Goal: Transaction & Acquisition: Book appointment/travel/reservation

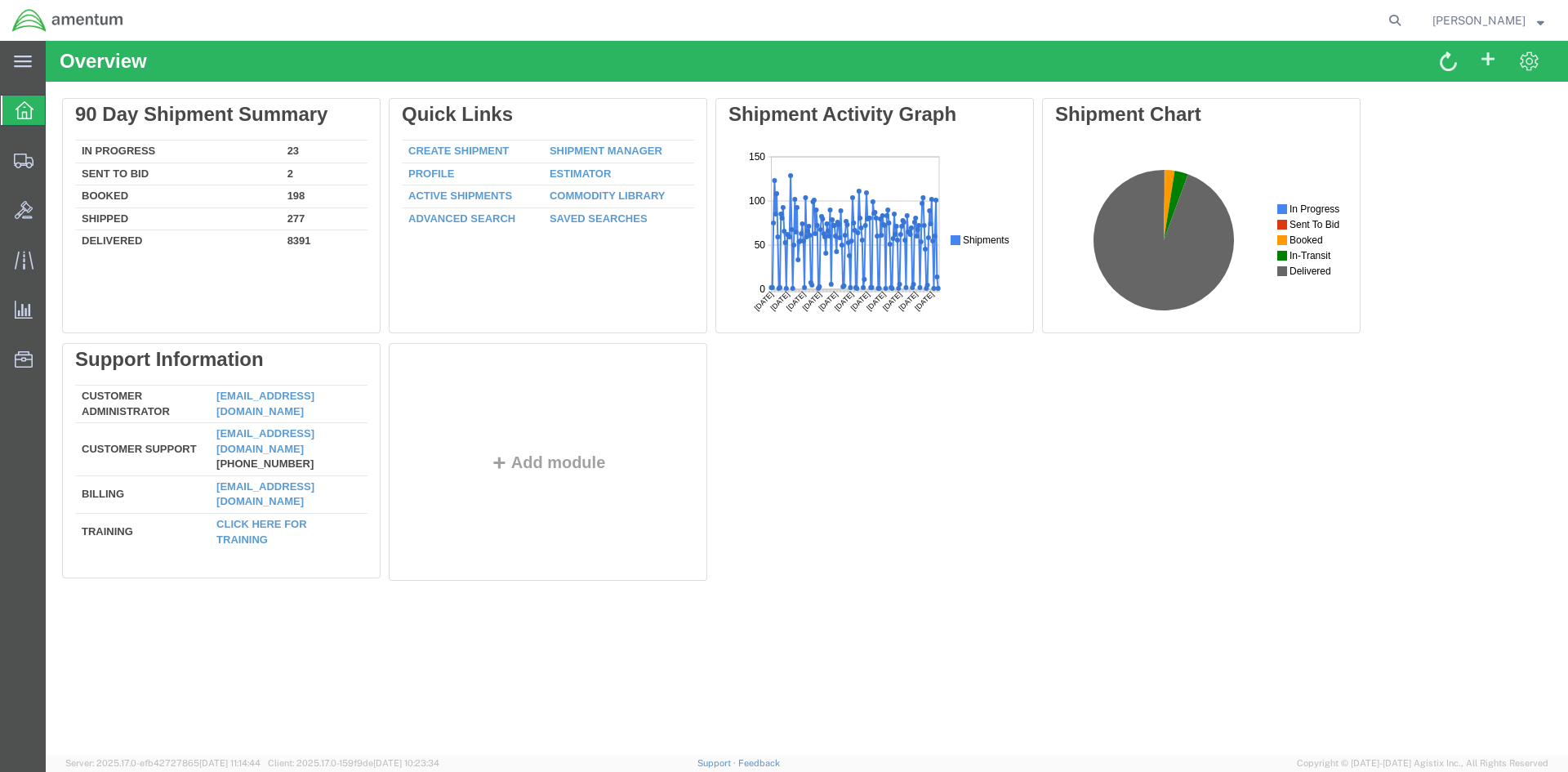
click at [567, 153] on link "Shipment Manager" at bounding box center [606, 150] width 112 height 12
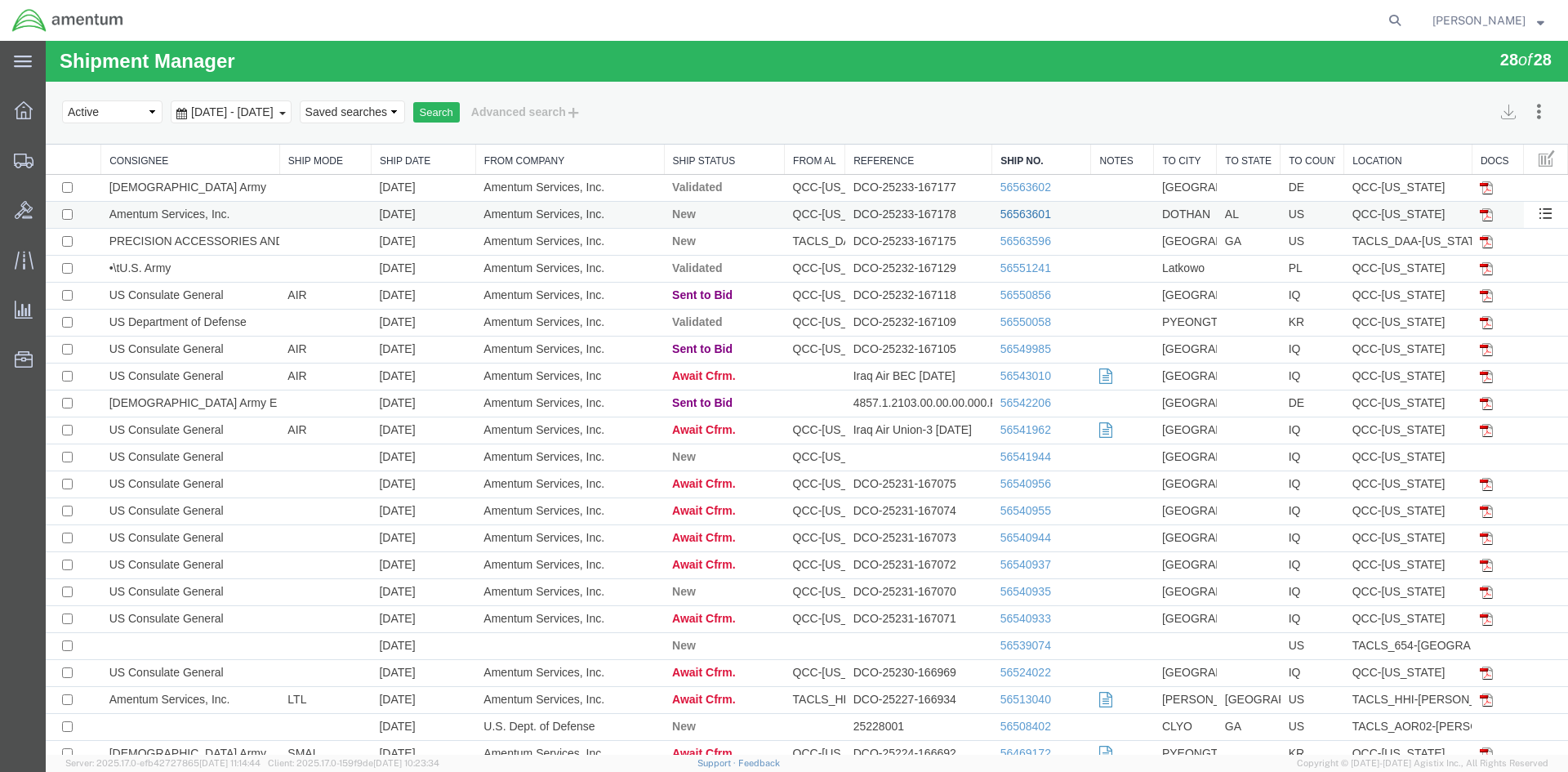
click at [1014, 209] on link "56563601" at bounding box center [1026, 214] width 51 height 13
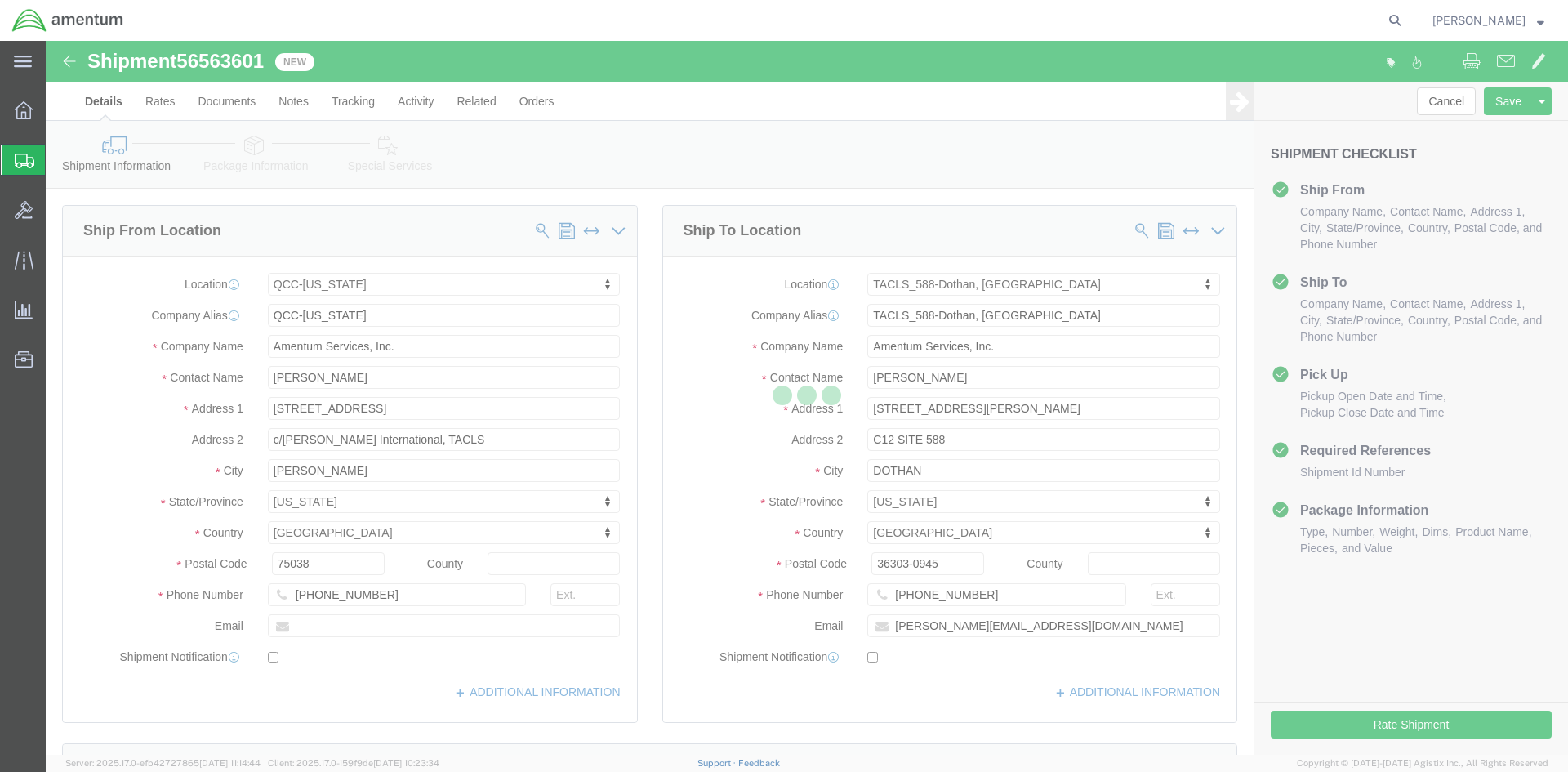
select select "42668"
select select "42706"
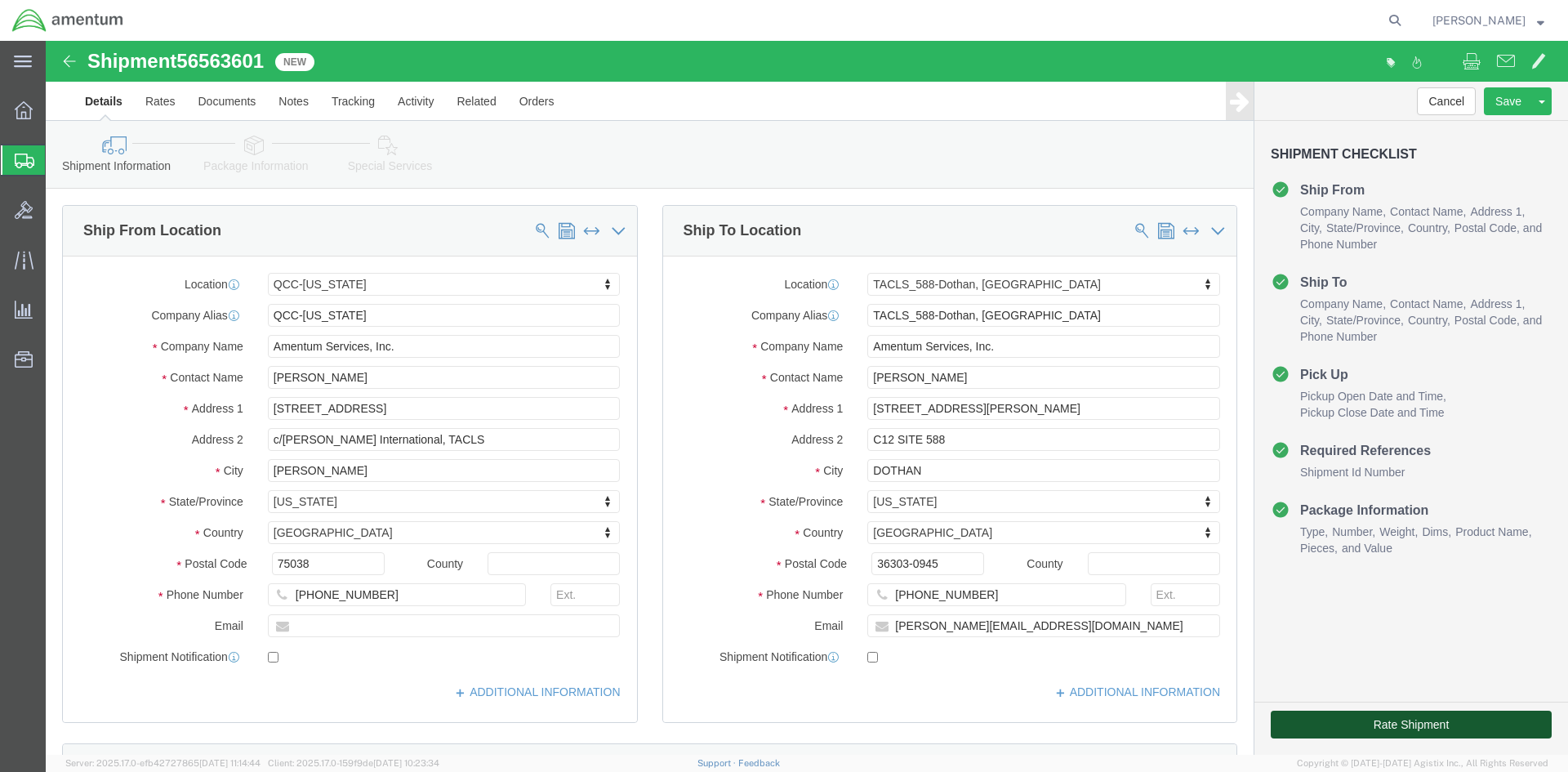
click button "Rate Shipment"
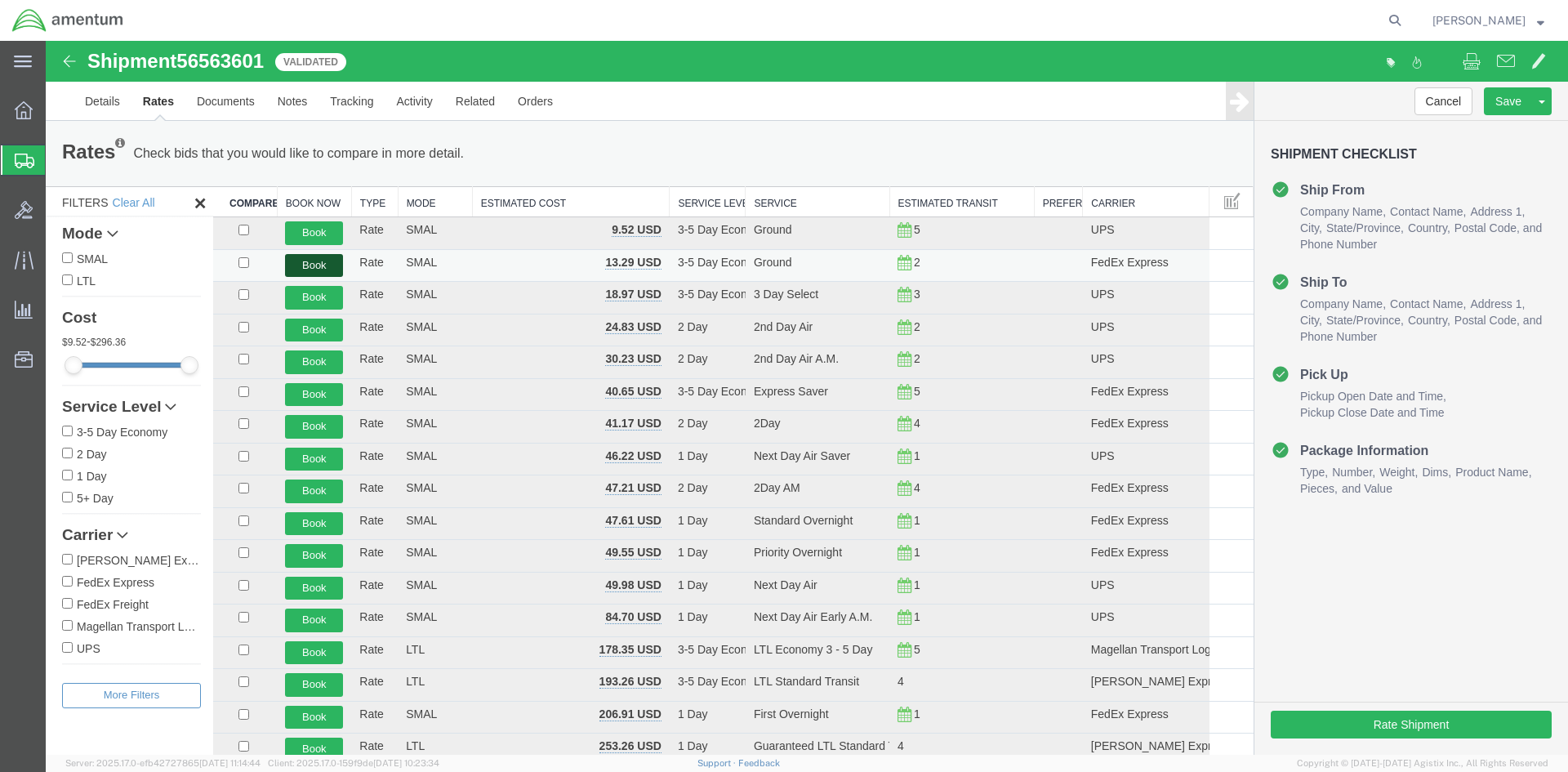
click at [302, 268] on button "Book" at bounding box center [315, 265] width 58 height 23
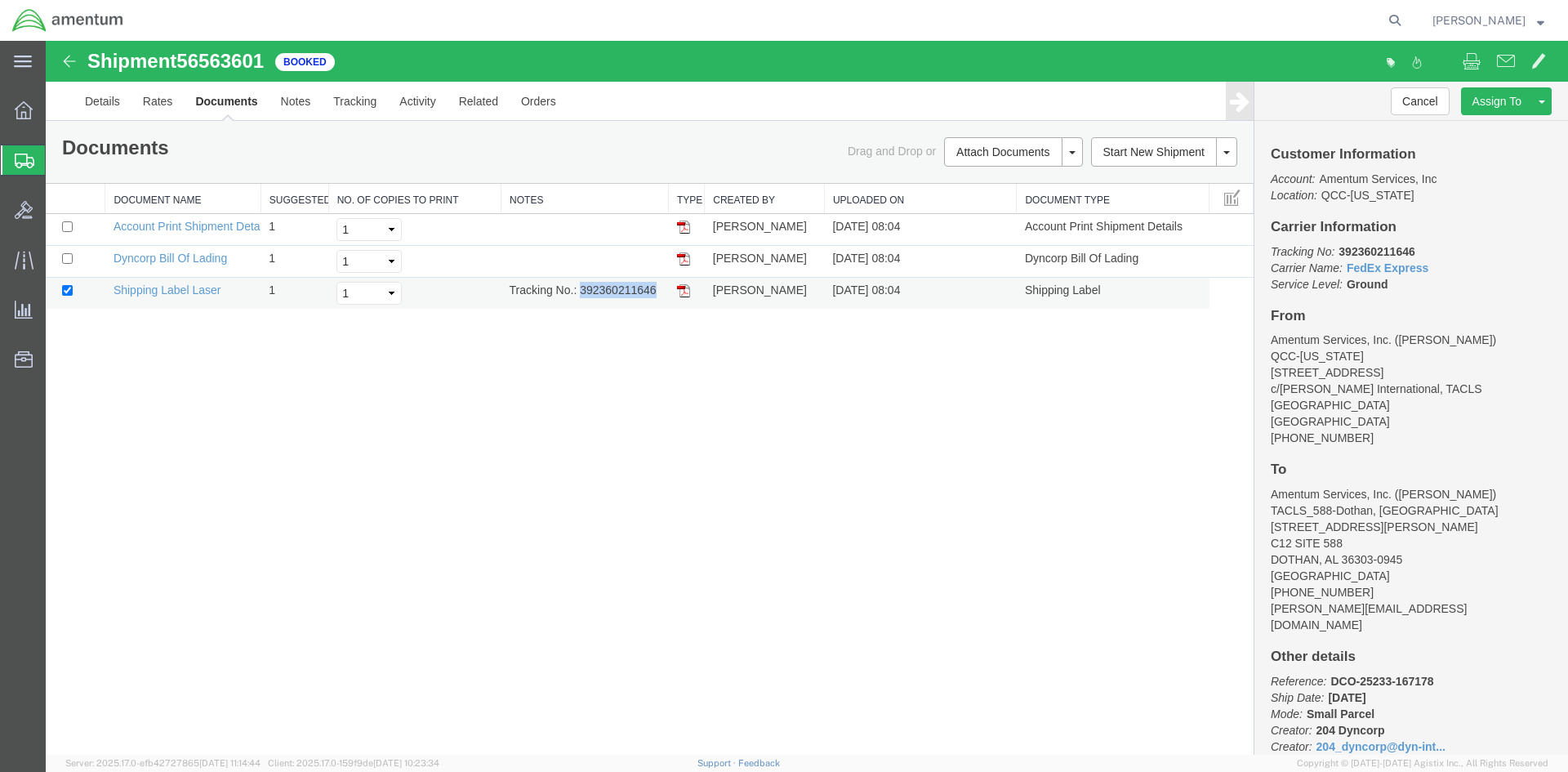
drag, startPoint x: 580, startPoint y: 287, endPoint x: 655, endPoint y: 293, distance: 75.2
click at [655, 293] on td "Tracking No.: 392360211646" at bounding box center [585, 294] width 168 height 32
copy td "392360211646"
drag, startPoint x: 684, startPoint y: 297, endPoint x: 46, endPoint y: 329, distance: 638.8
click at [684, 297] on img at bounding box center [683, 291] width 13 height 13
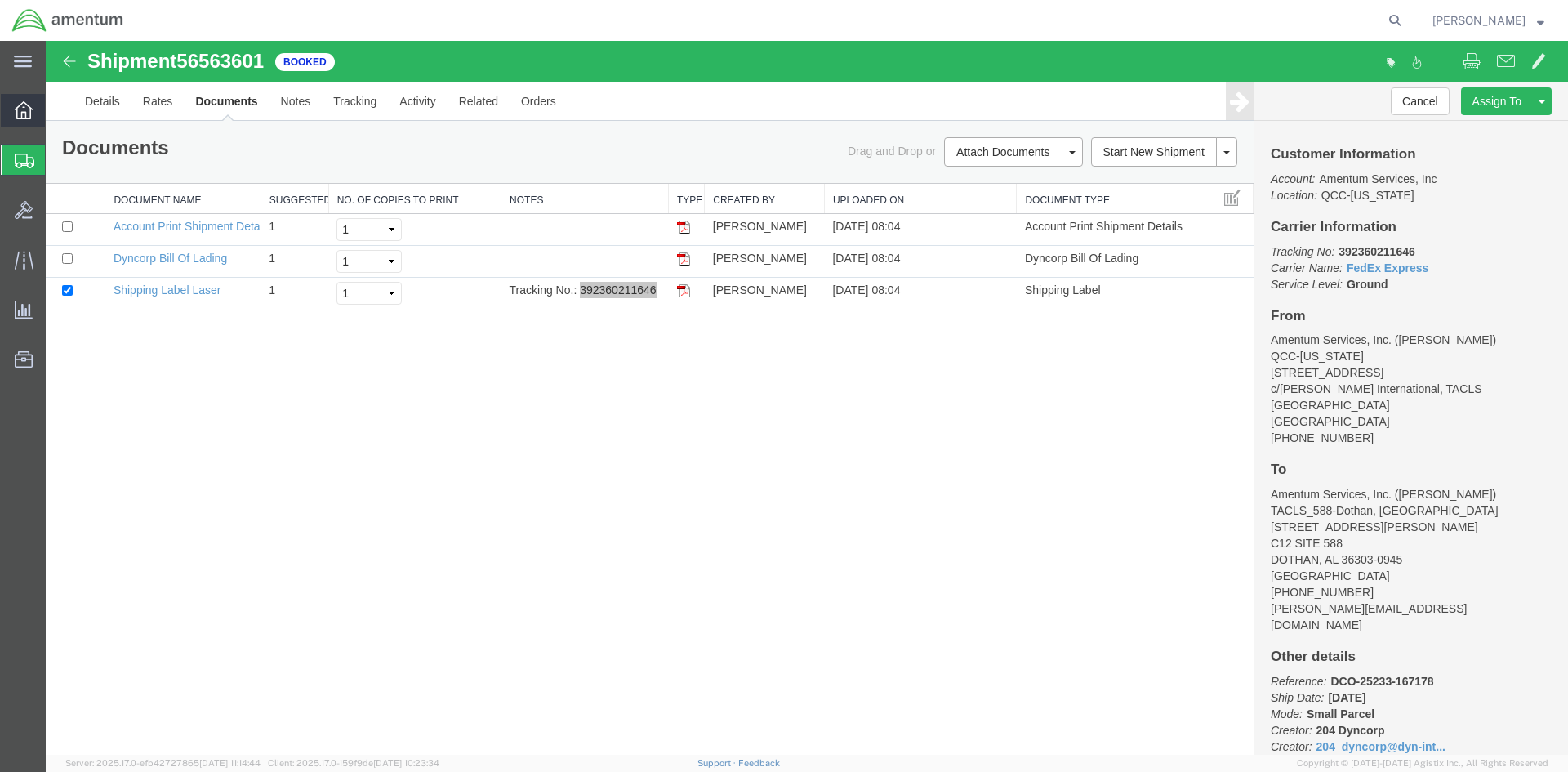
click at [56, 116] on span "Overview" at bounding box center [51, 109] width 11 height 33
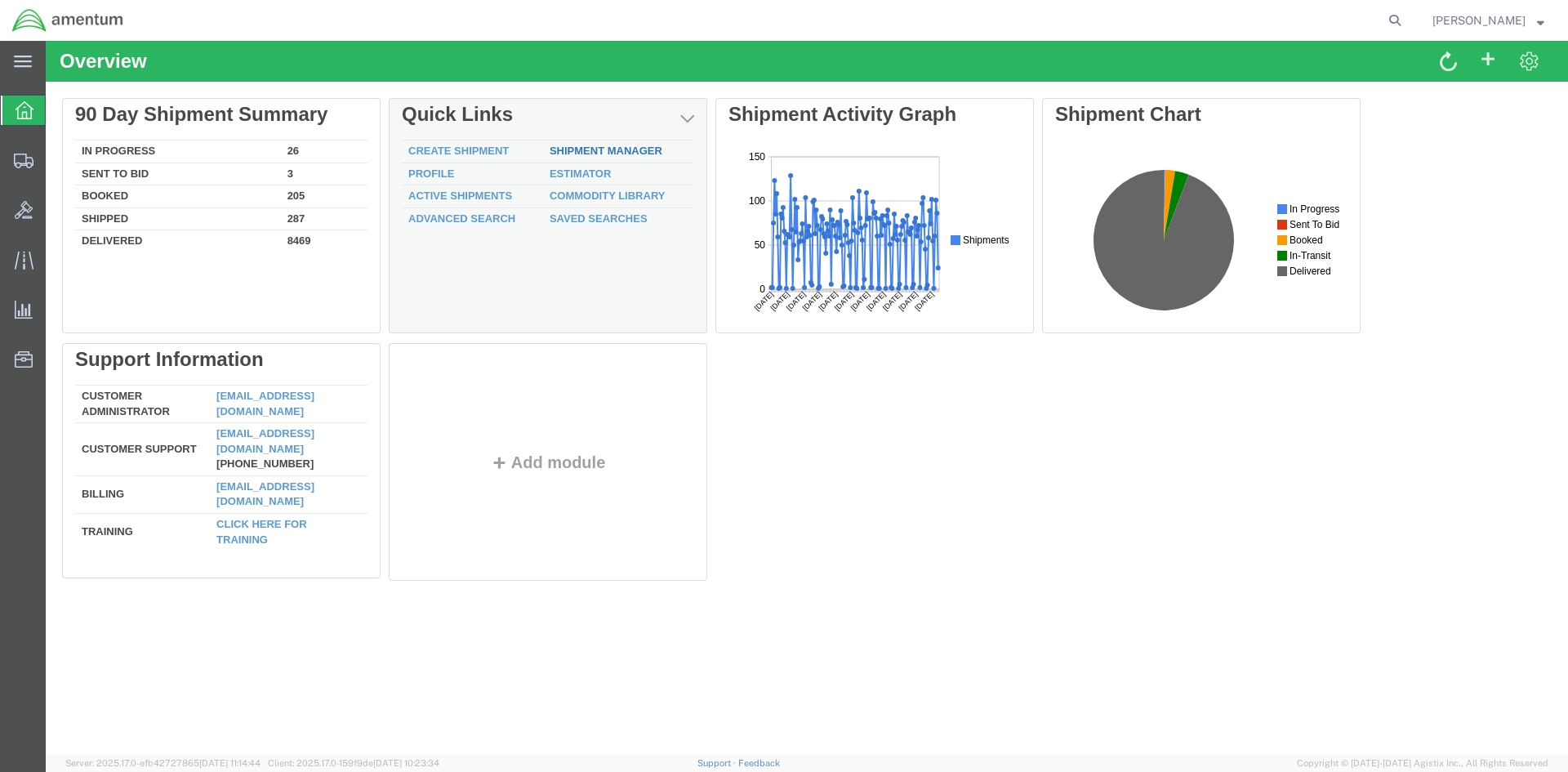
click at [563, 151] on link "Shipment Manager" at bounding box center [606, 150] width 112 height 12
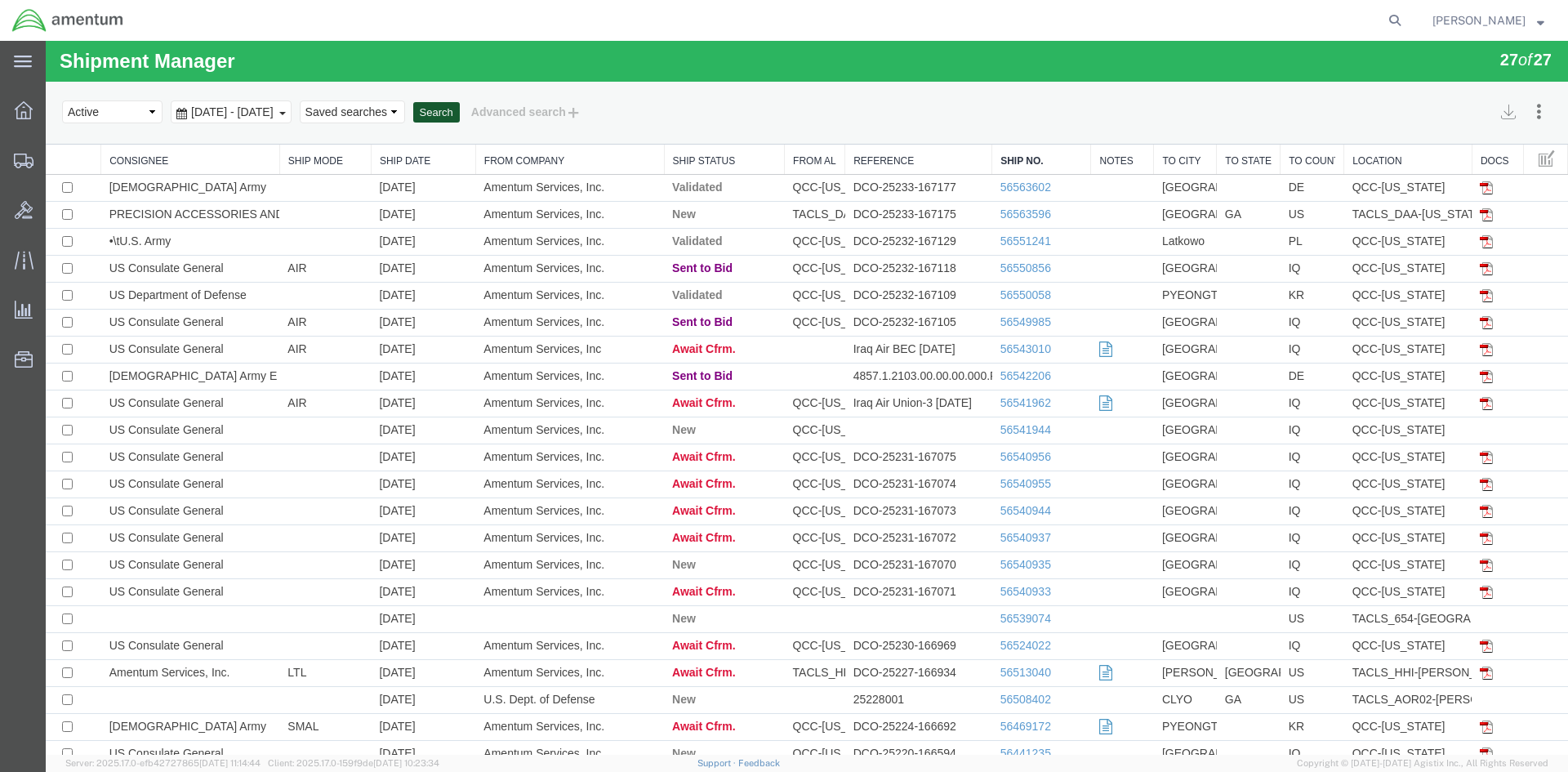
drag, startPoint x: 519, startPoint y: 109, endPoint x: 508, endPoint y: 111, distance: 11.2
click at [460, 112] on button "Search" at bounding box center [437, 112] width 47 height 22
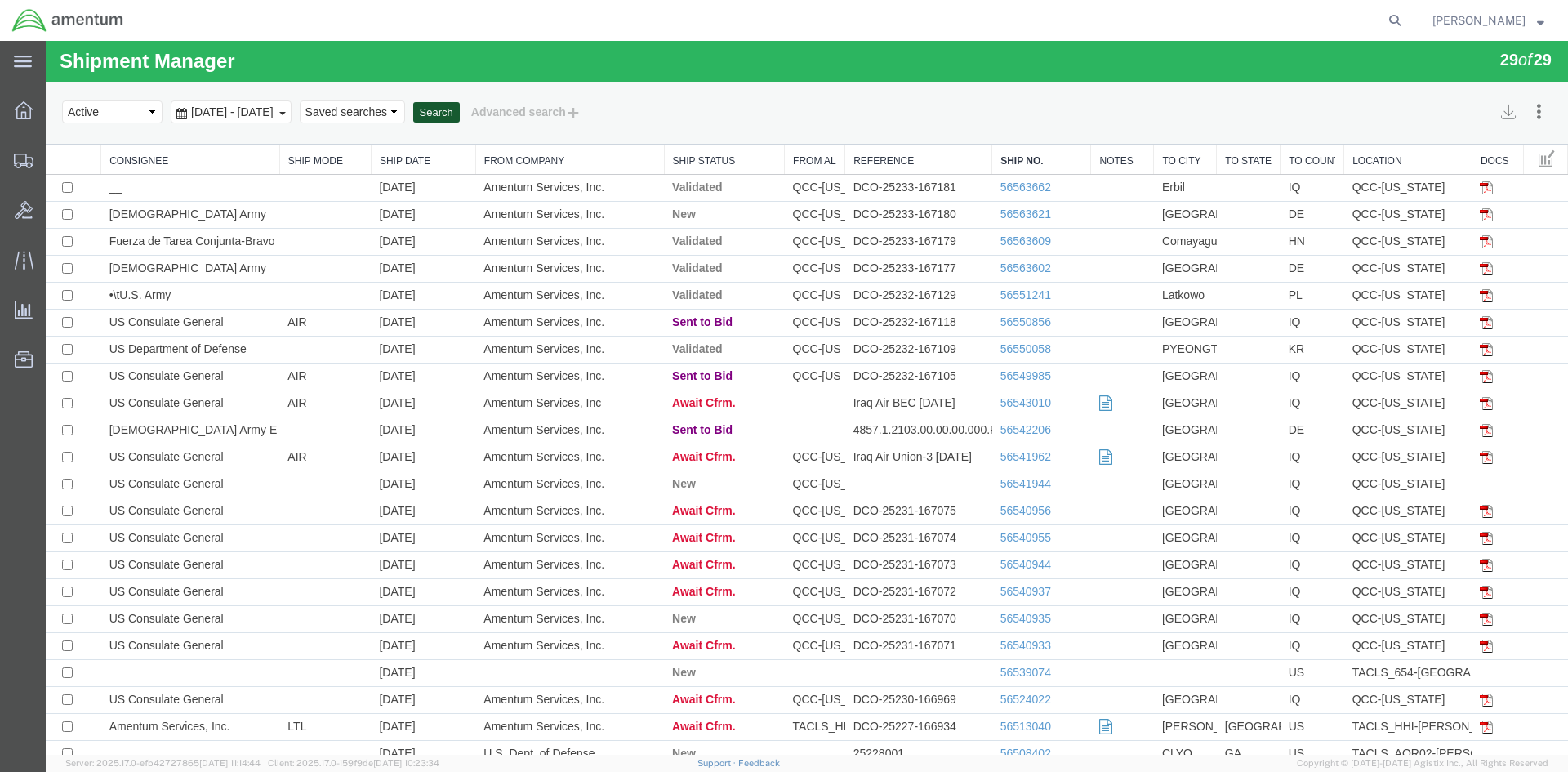
click at [460, 112] on button "Search" at bounding box center [437, 112] width 47 height 22
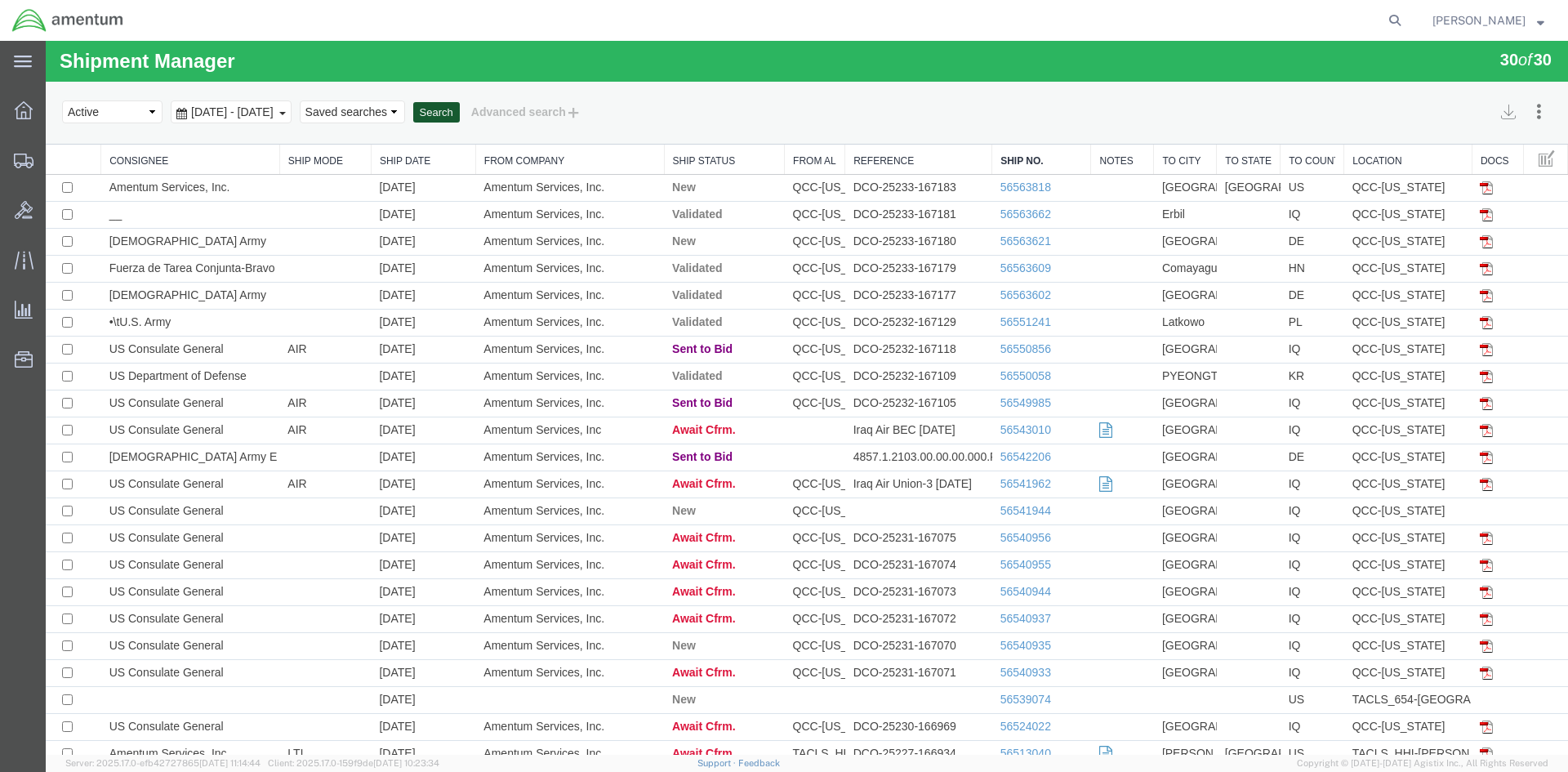
click at [460, 115] on button "Search" at bounding box center [437, 112] width 47 height 22
click at [1018, 192] on link "56563818" at bounding box center [1026, 187] width 51 height 13
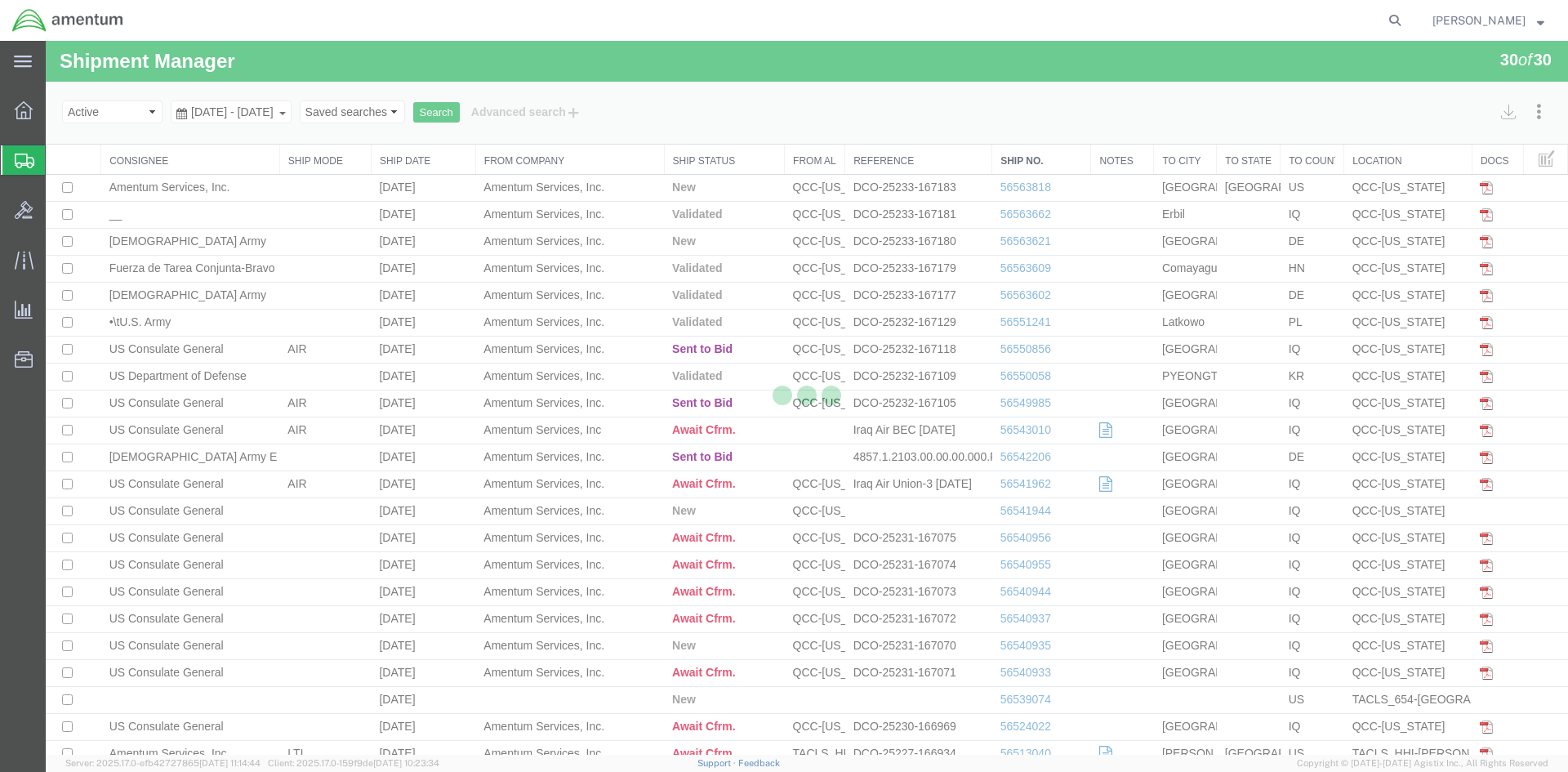
select select "42668"
select select "42735"
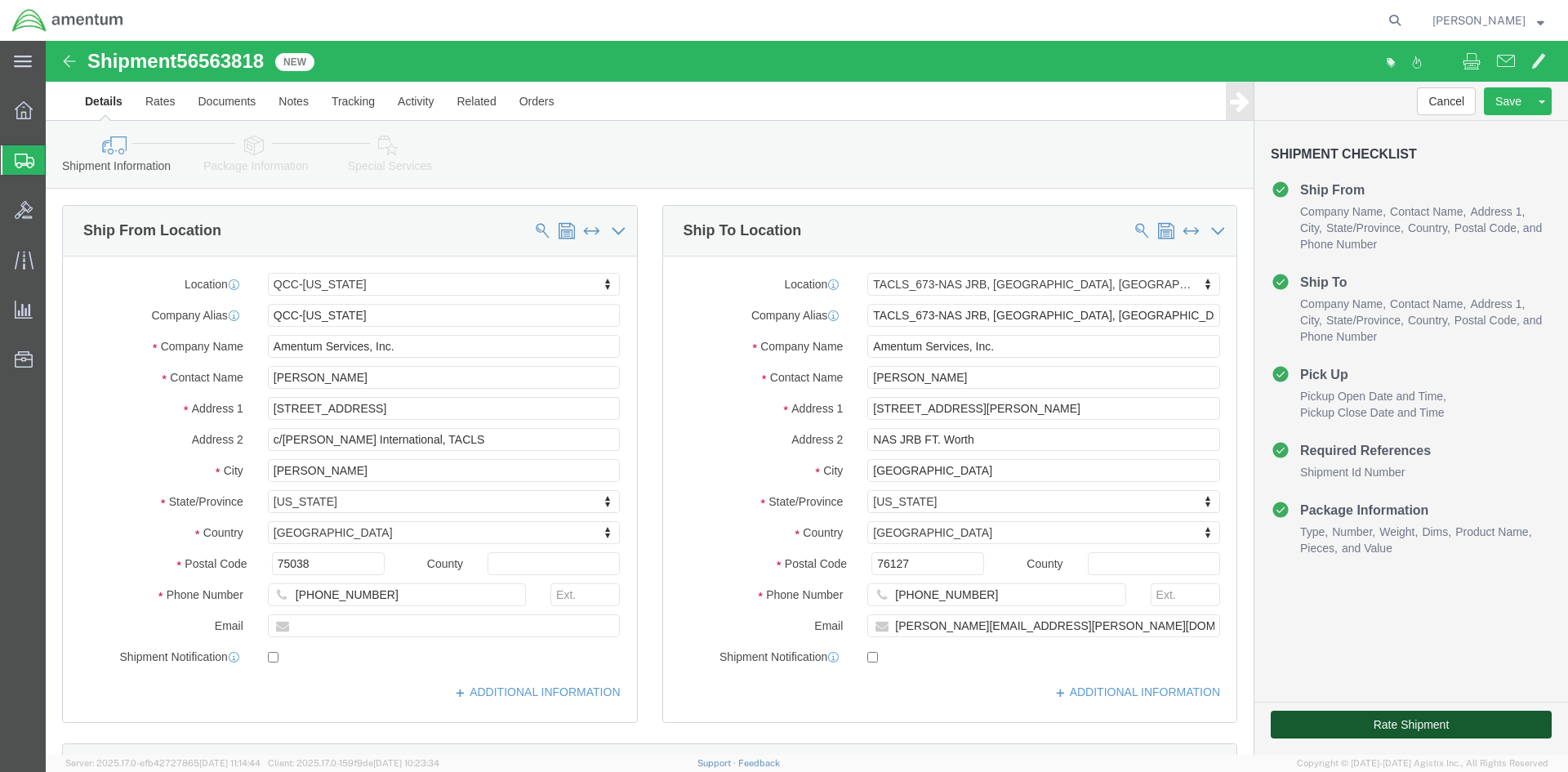
click button "Rate Shipment"
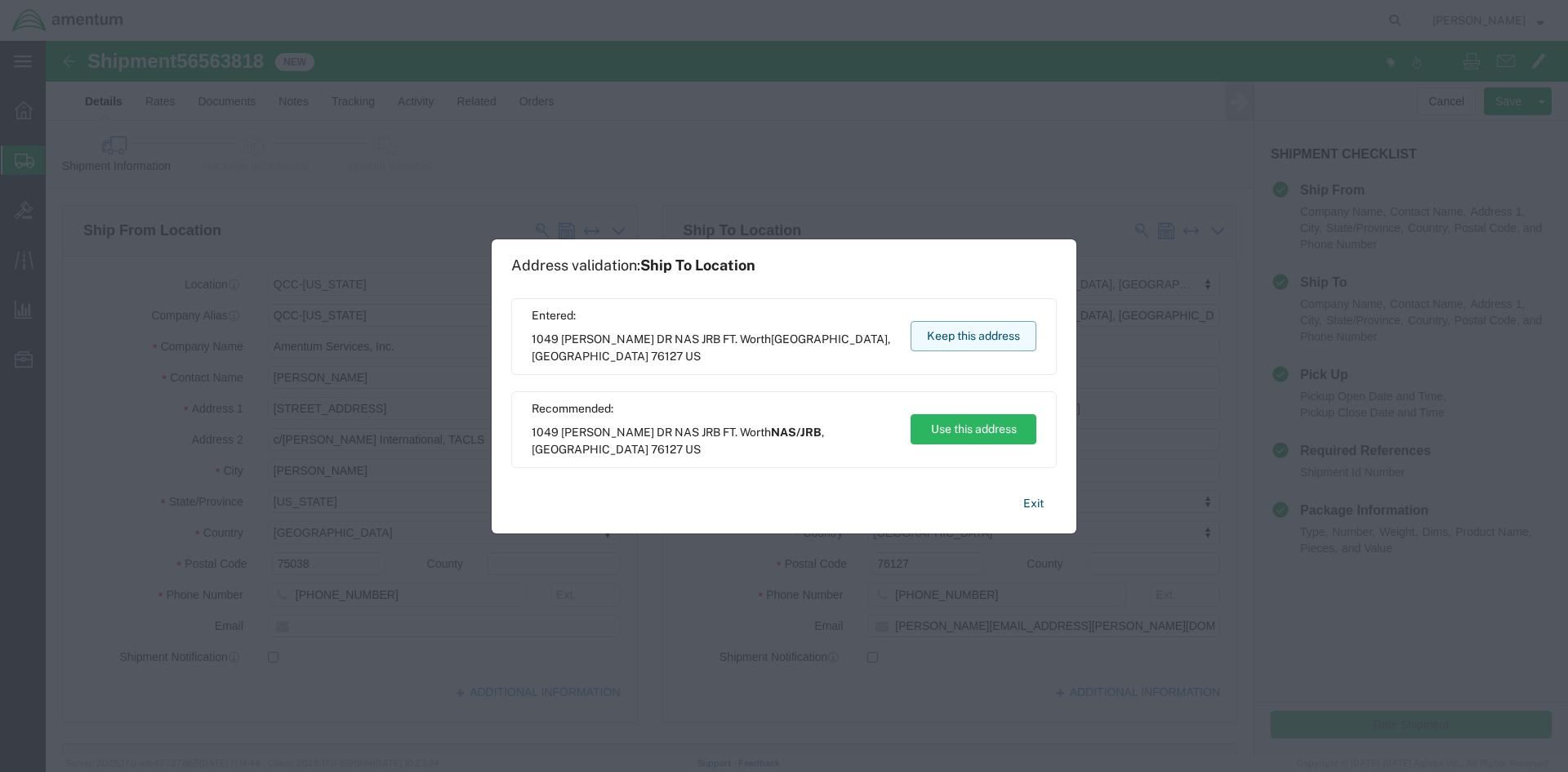
click at [968, 337] on button "Keep this address" at bounding box center [974, 336] width 125 height 30
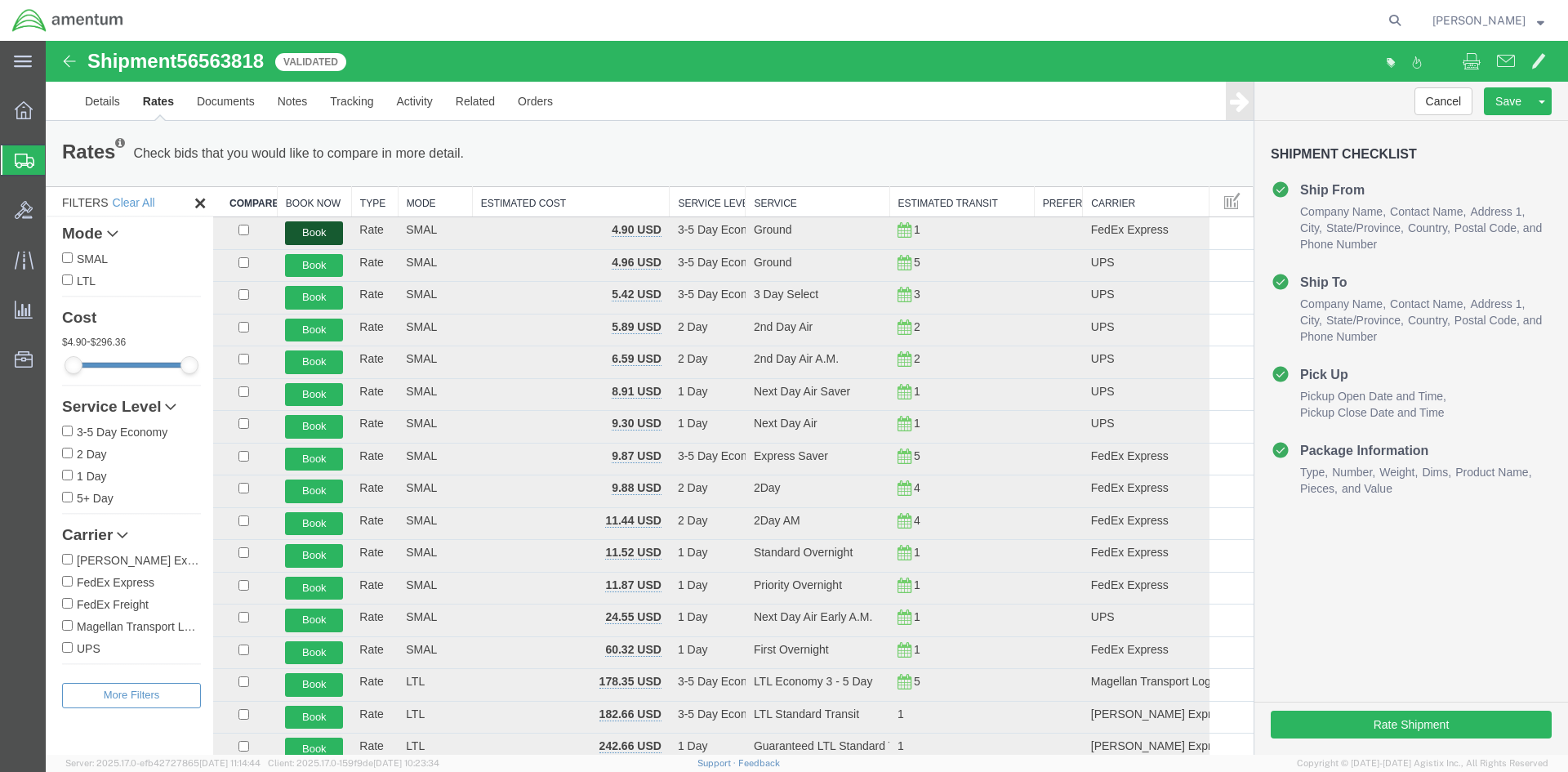
click at [304, 238] on button "Book" at bounding box center [315, 232] width 58 height 23
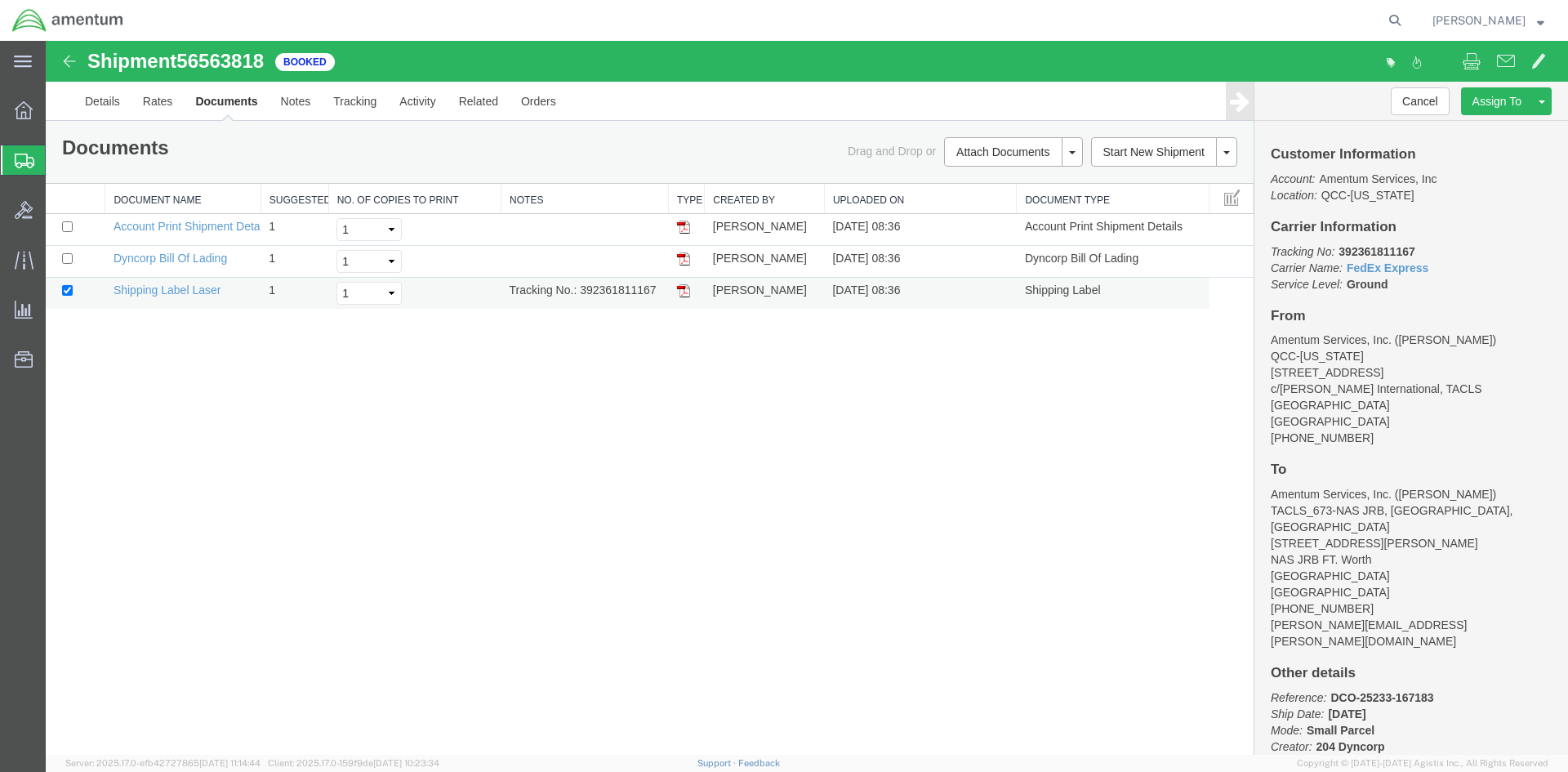
drag, startPoint x: 579, startPoint y: 288, endPoint x: 659, endPoint y: 283, distance: 80.2
click at [659, 283] on td "Tracking No.: 392361811167" at bounding box center [585, 294] width 168 height 32
copy td "392361811167"
drag, startPoint x: 55, startPoint y: 444, endPoint x: 683, endPoint y: 291, distance: 646.4
click at [683, 291] on img at bounding box center [683, 291] width 13 height 13
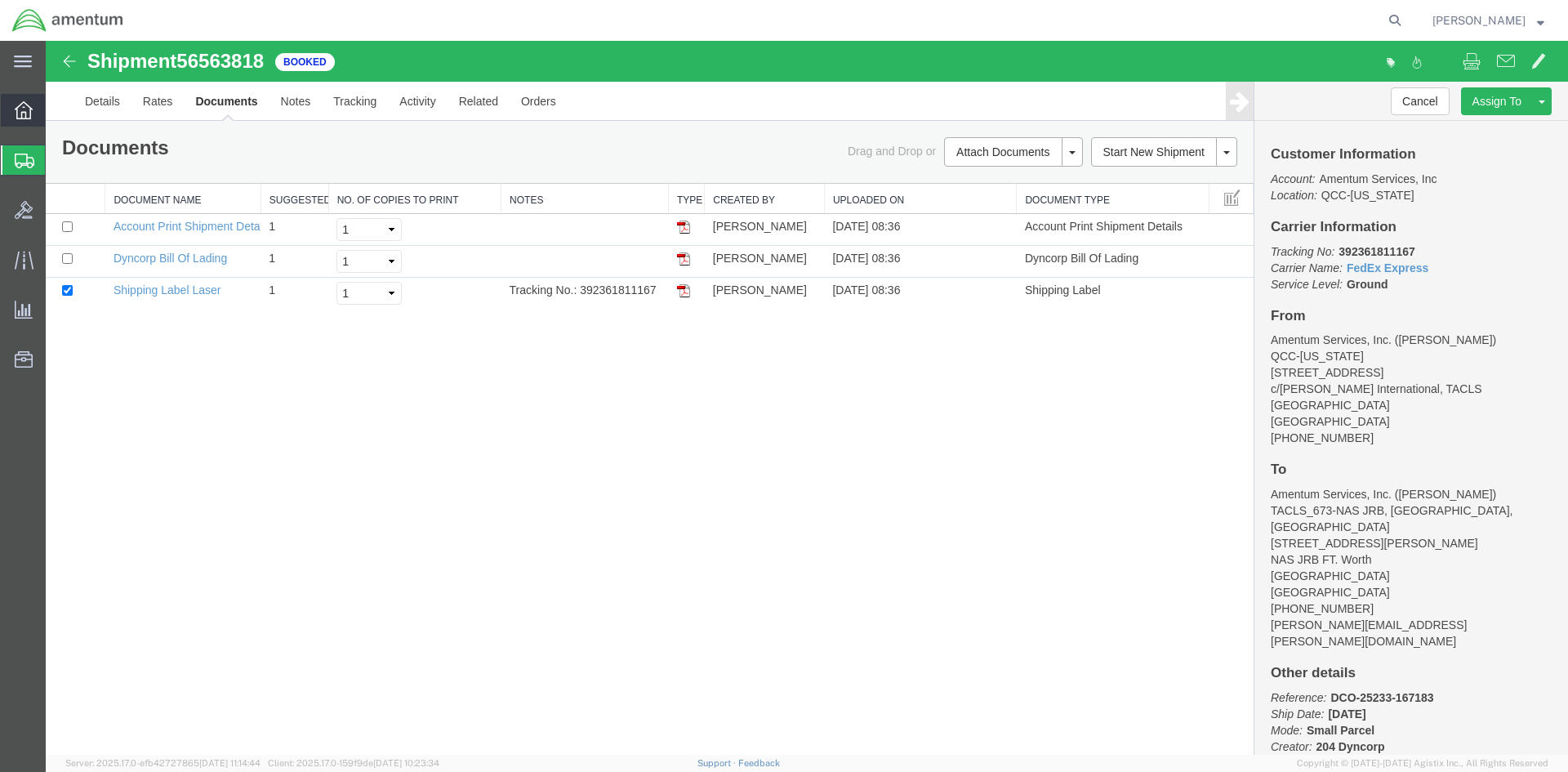
click at [56, 97] on span "Overview" at bounding box center [51, 109] width 11 height 33
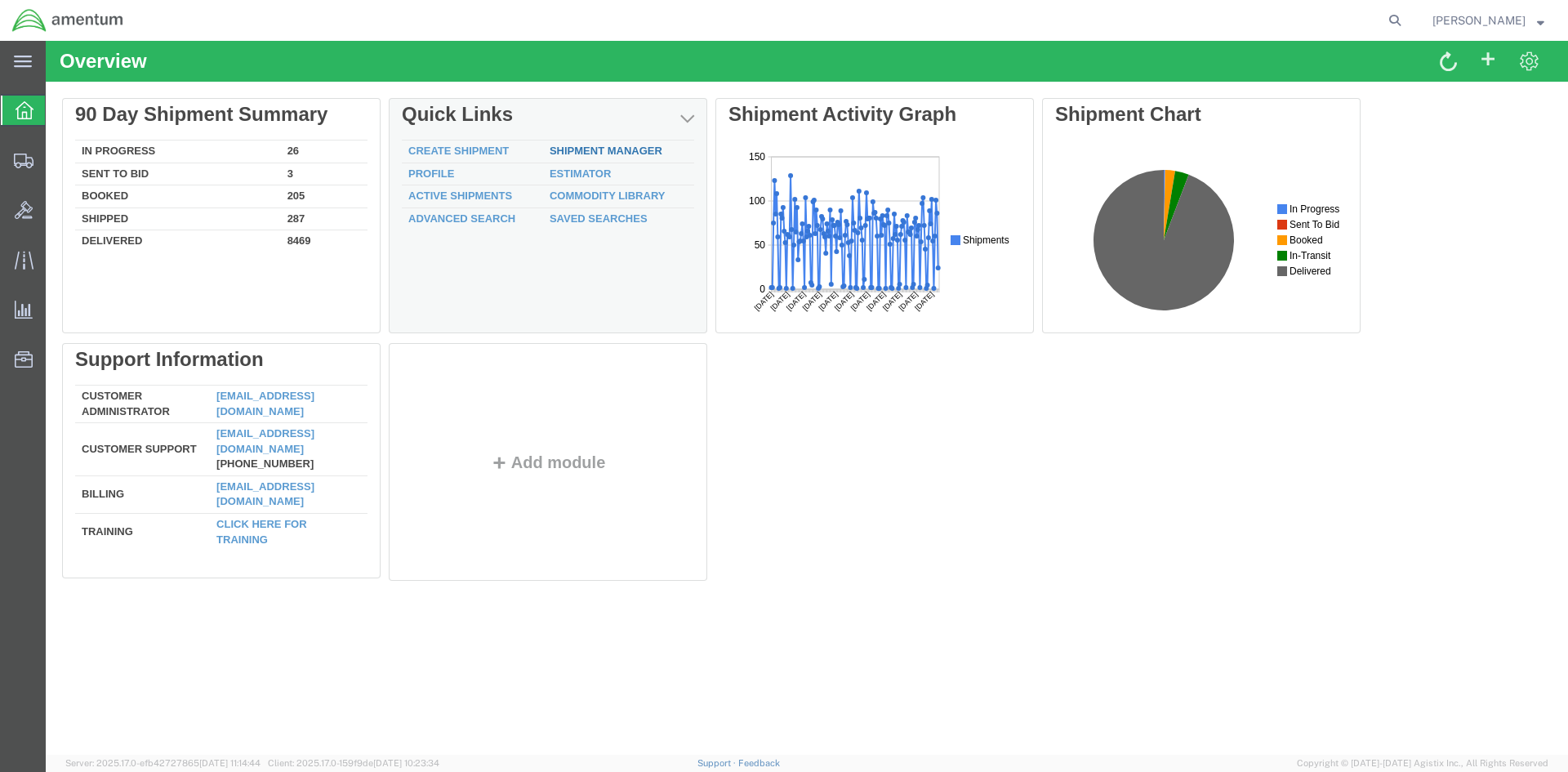
click at [599, 151] on div "Delete 90 Day Shipment Summary In Progress 26 Sent To Bid 3 Booked 205 Shipped …" at bounding box center [807, 343] width 1490 height 490
click at [610, 155] on link "Shipment Manager" at bounding box center [606, 150] width 112 height 12
